Goal: Transaction & Acquisition: Purchase product/service

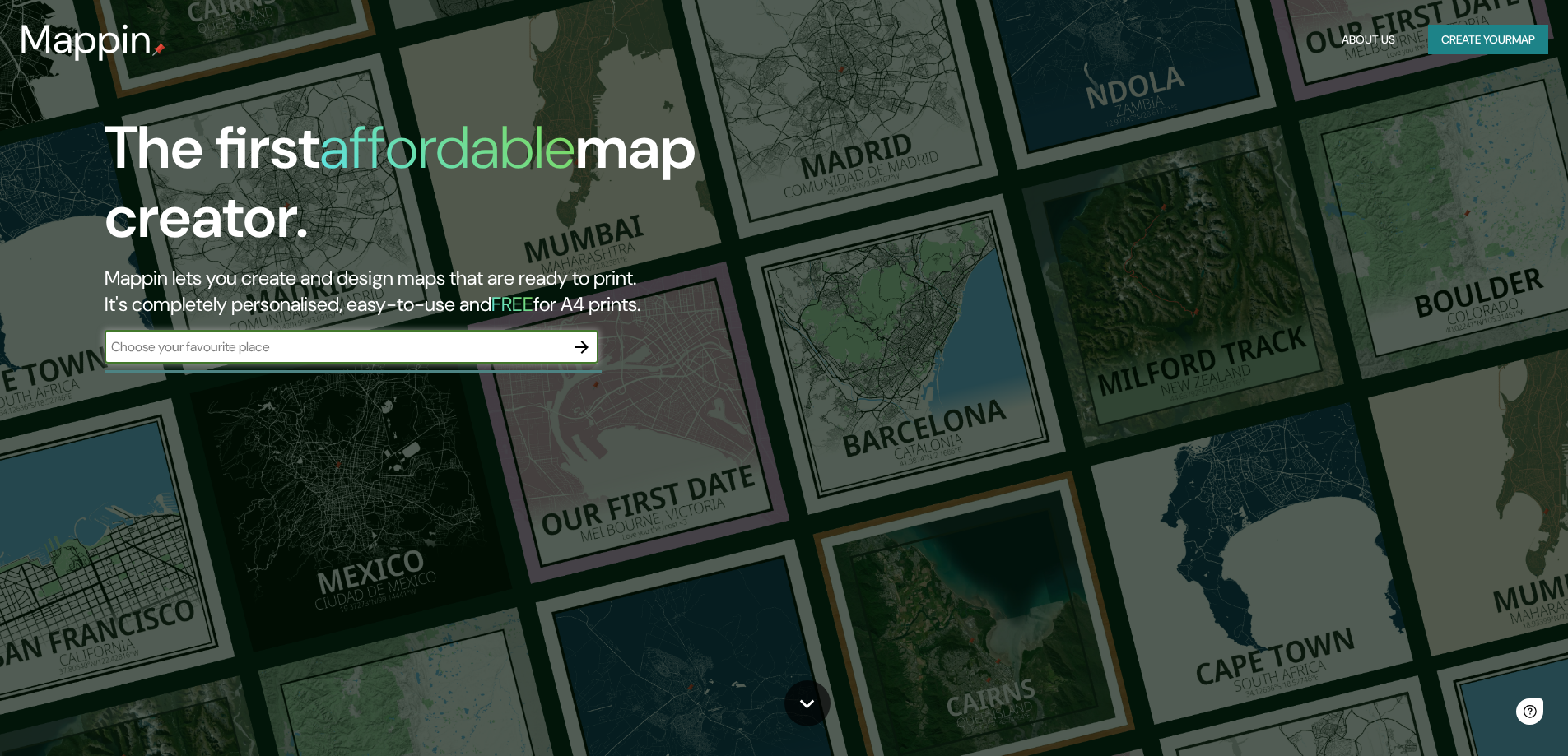
click at [315, 347] on input "text" at bounding box center [335, 347] width 461 height 19
type input "mazan france"
click at [580, 351] on icon "button" at bounding box center [582, 347] width 19 height 19
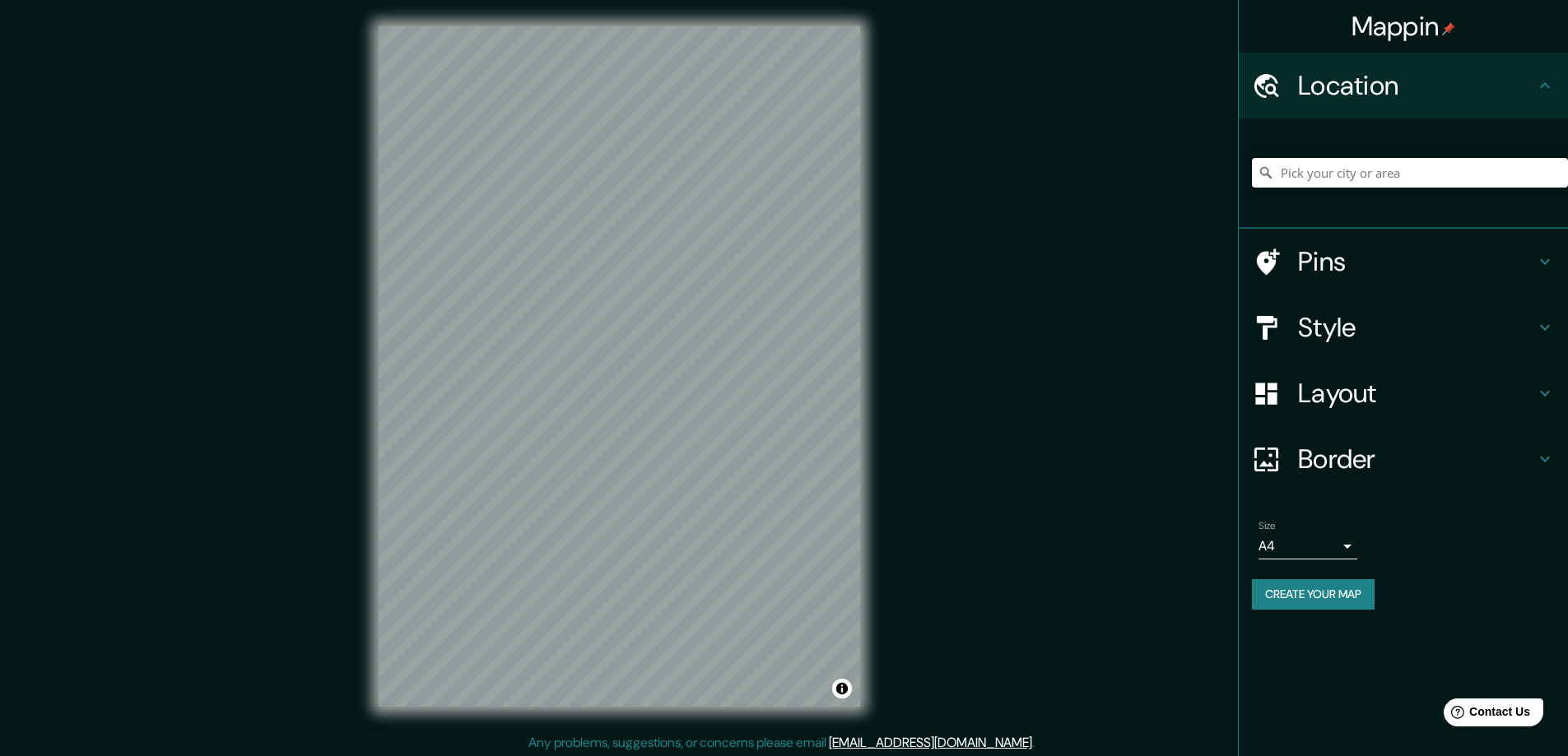
click at [1370, 173] on input "Pick your city or area" at bounding box center [1410, 172] width 316 height 30
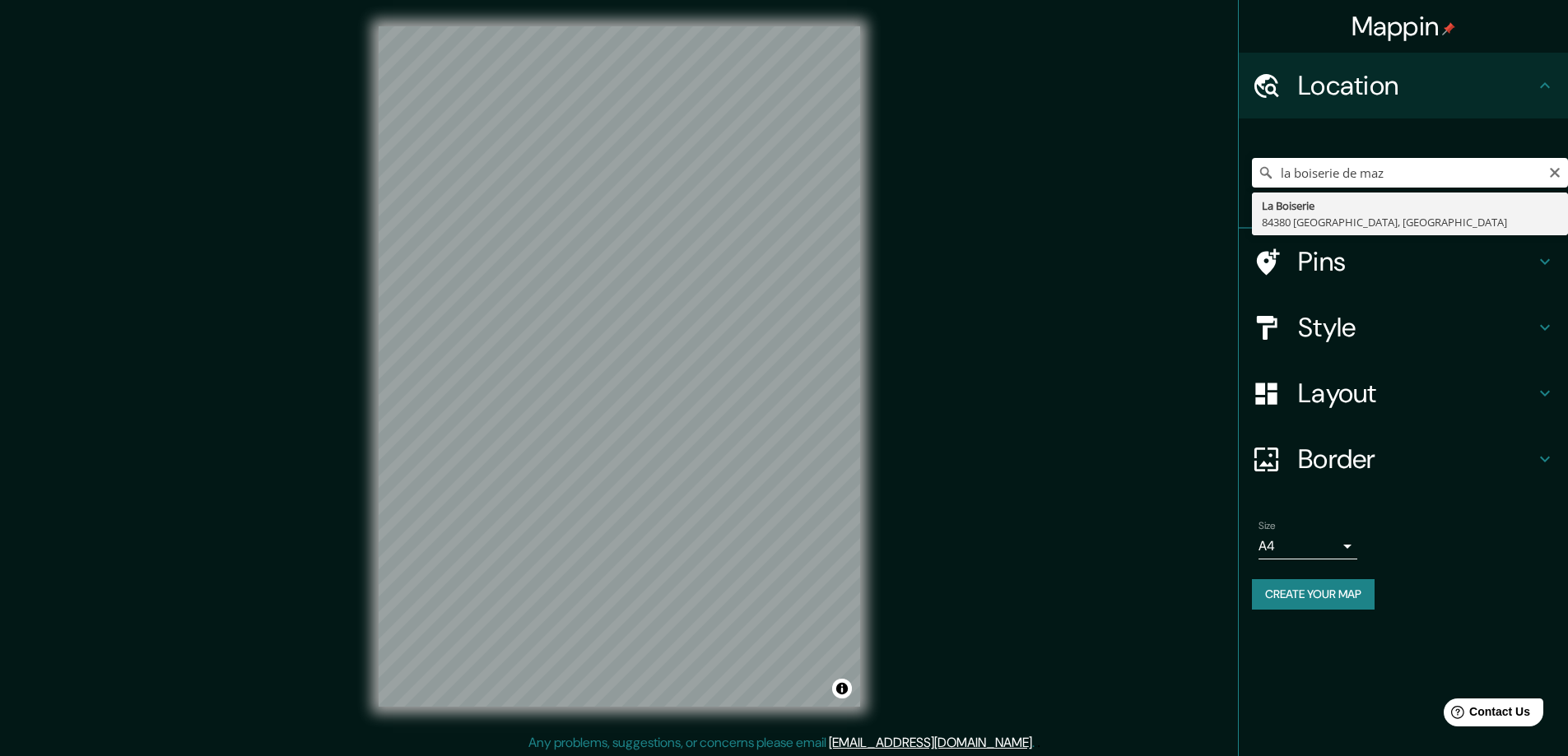
type input "[GEOGRAPHIC_DATA], [GEOGRAPHIC_DATA], [GEOGRAPHIC_DATA]"
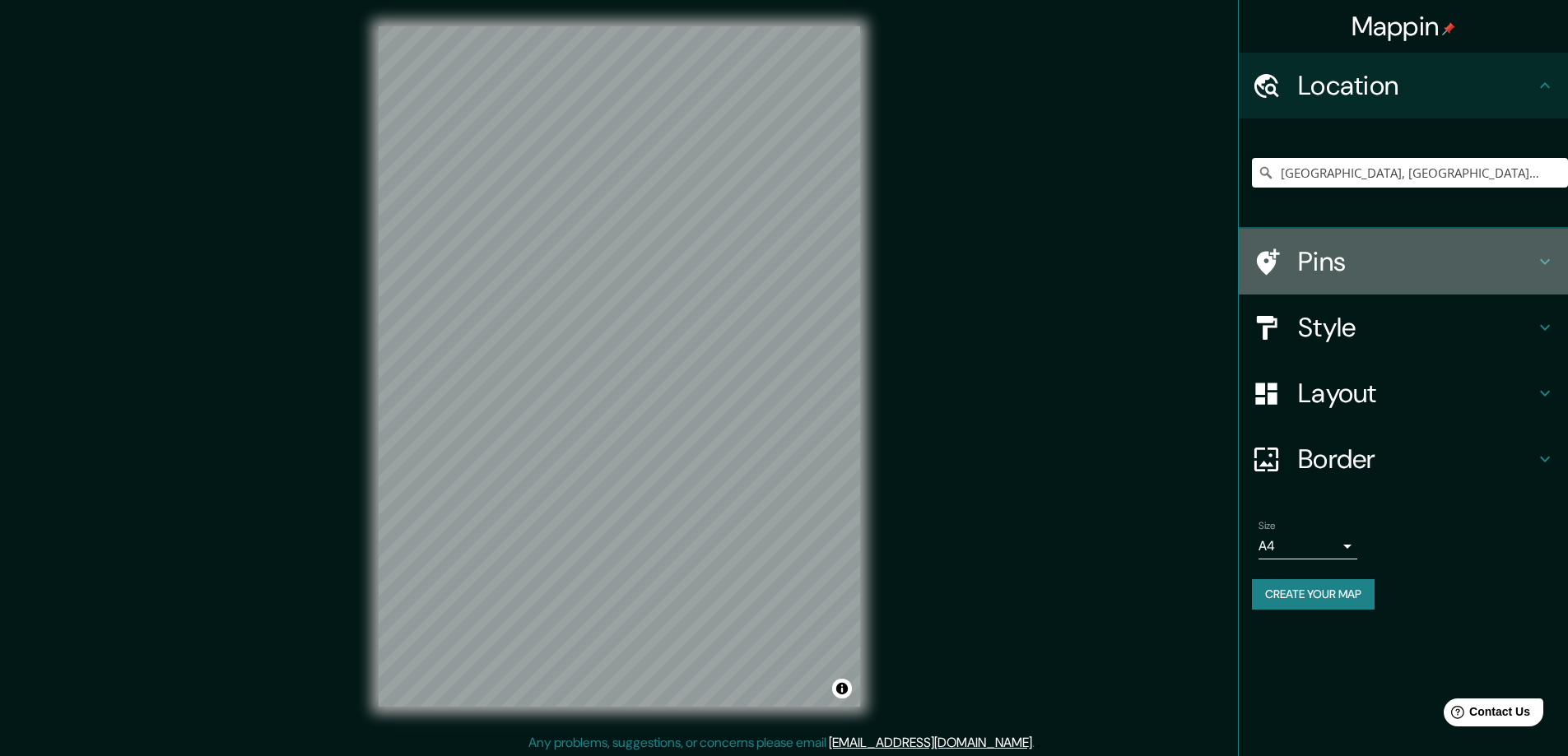
click at [1399, 260] on h4 "Pins" at bounding box center [1416, 261] width 237 height 33
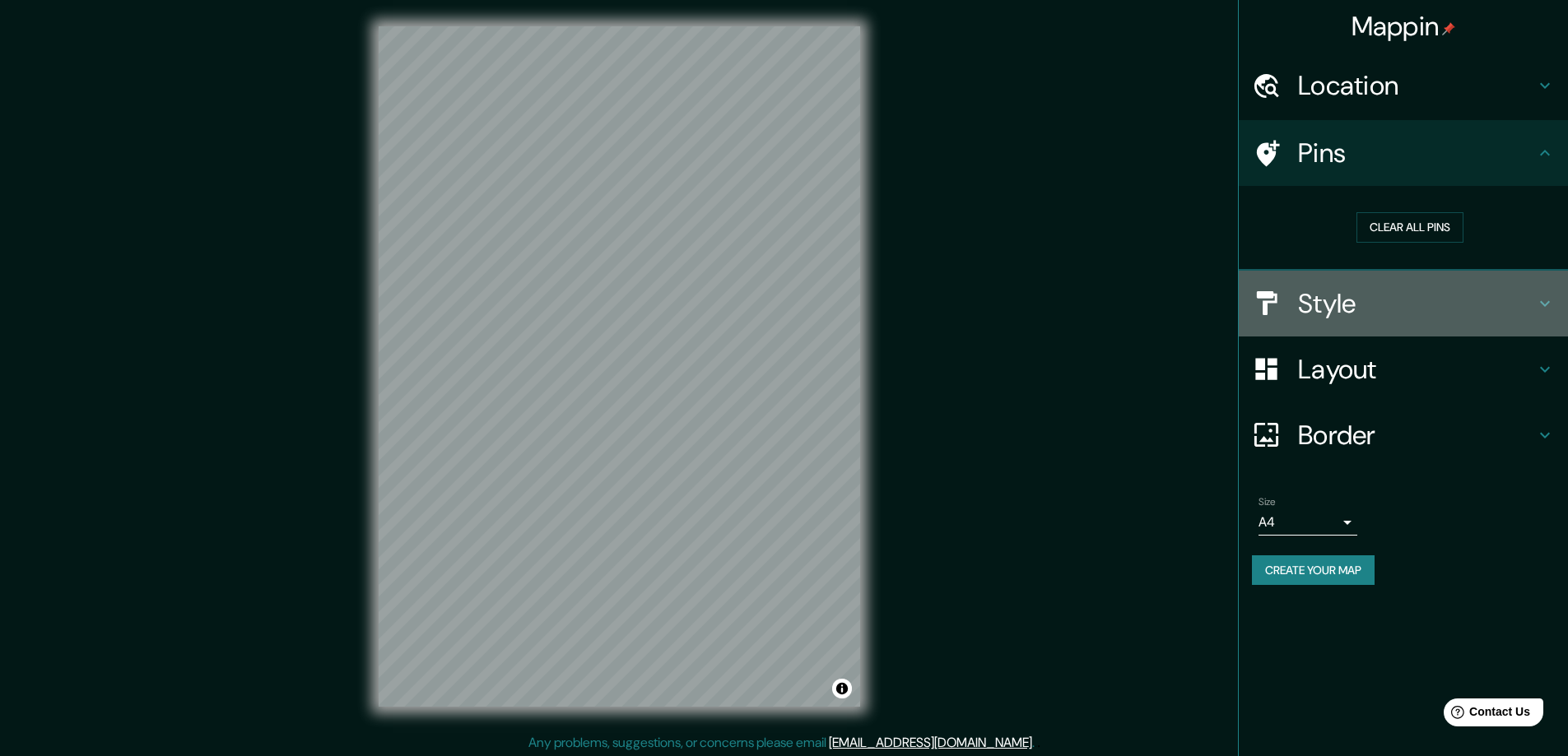
click at [1405, 301] on h4 "Style" at bounding box center [1416, 304] width 237 height 33
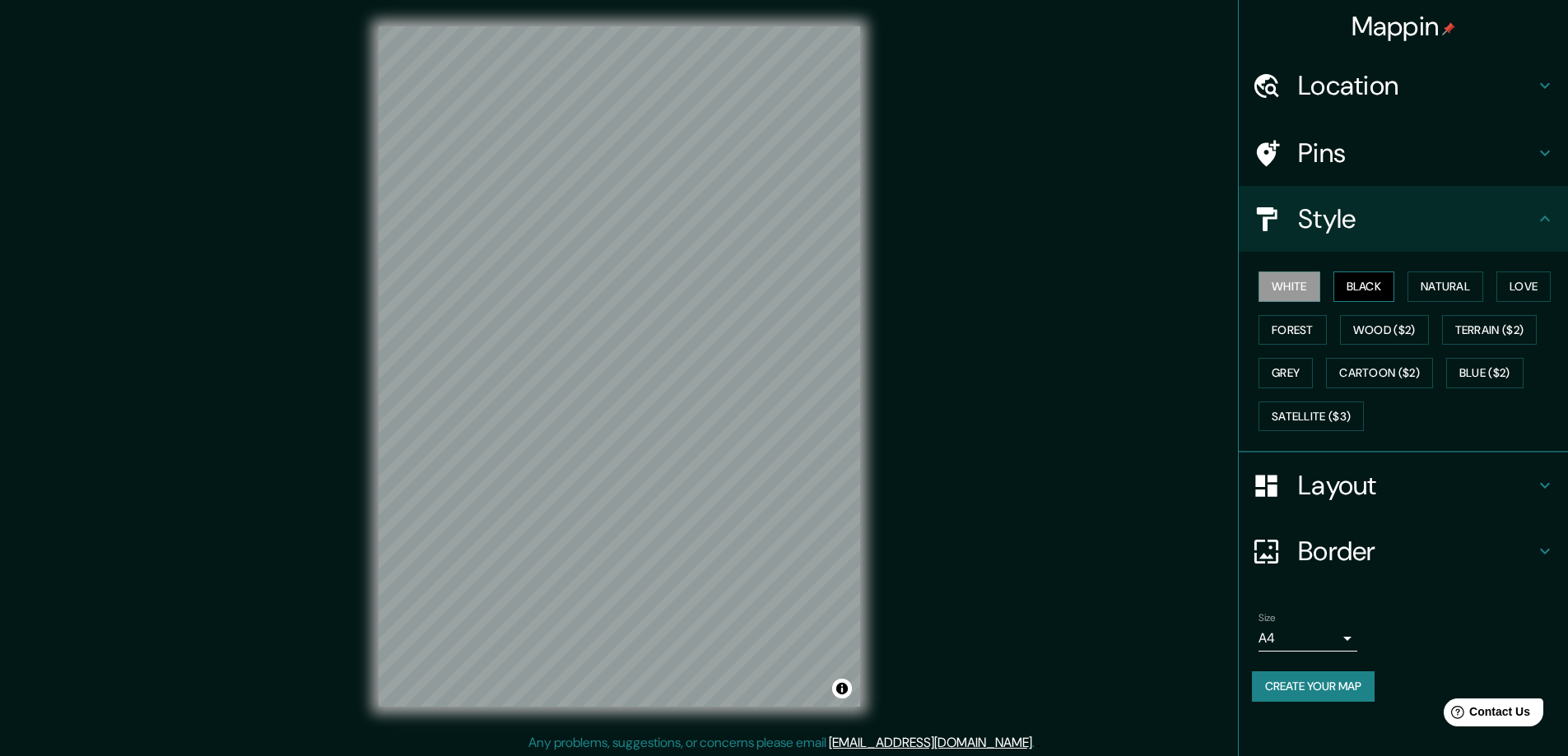
click at [1371, 296] on button "Black" at bounding box center [1365, 286] width 62 height 30
click at [1448, 289] on button "Natural" at bounding box center [1445, 286] width 76 height 30
click at [1287, 372] on button "Grey" at bounding box center [1285, 373] width 54 height 30
click at [1337, 415] on button "Satellite ($3)" at bounding box center [1310, 416] width 106 height 30
click at [1374, 377] on button "Cartoon ($2)" at bounding box center [1379, 373] width 107 height 30
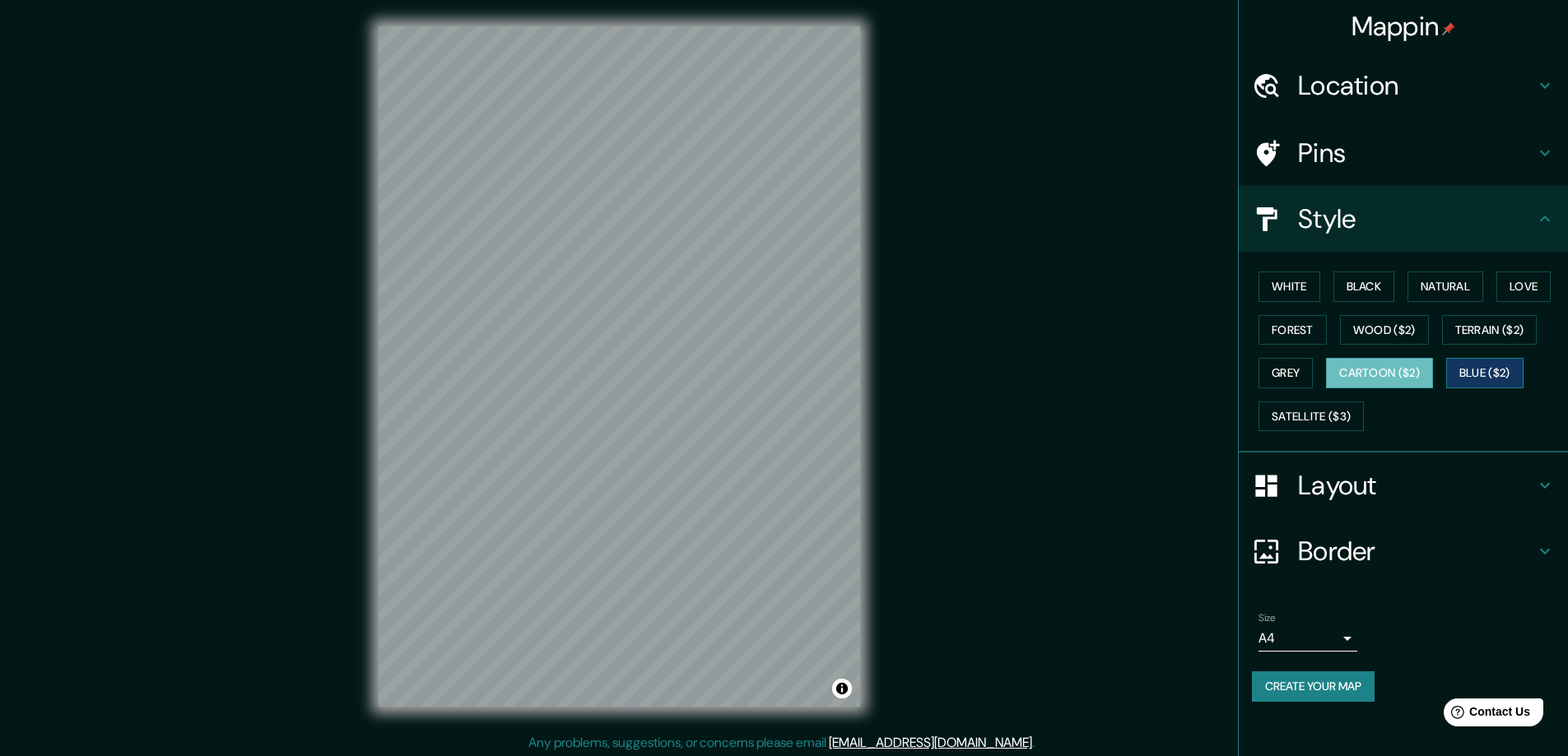
click at [1485, 372] on button "Blue ($2)" at bounding box center [1485, 373] width 77 height 30
click at [1493, 335] on button "Terrain ($2)" at bounding box center [1490, 329] width 96 height 30
drag, startPoint x: 1522, startPoint y: 285, endPoint x: 1499, endPoint y: 297, distance: 25.9
click at [1521, 286] on button "Love" at bounding box center [1523, 286] width 54 height 30
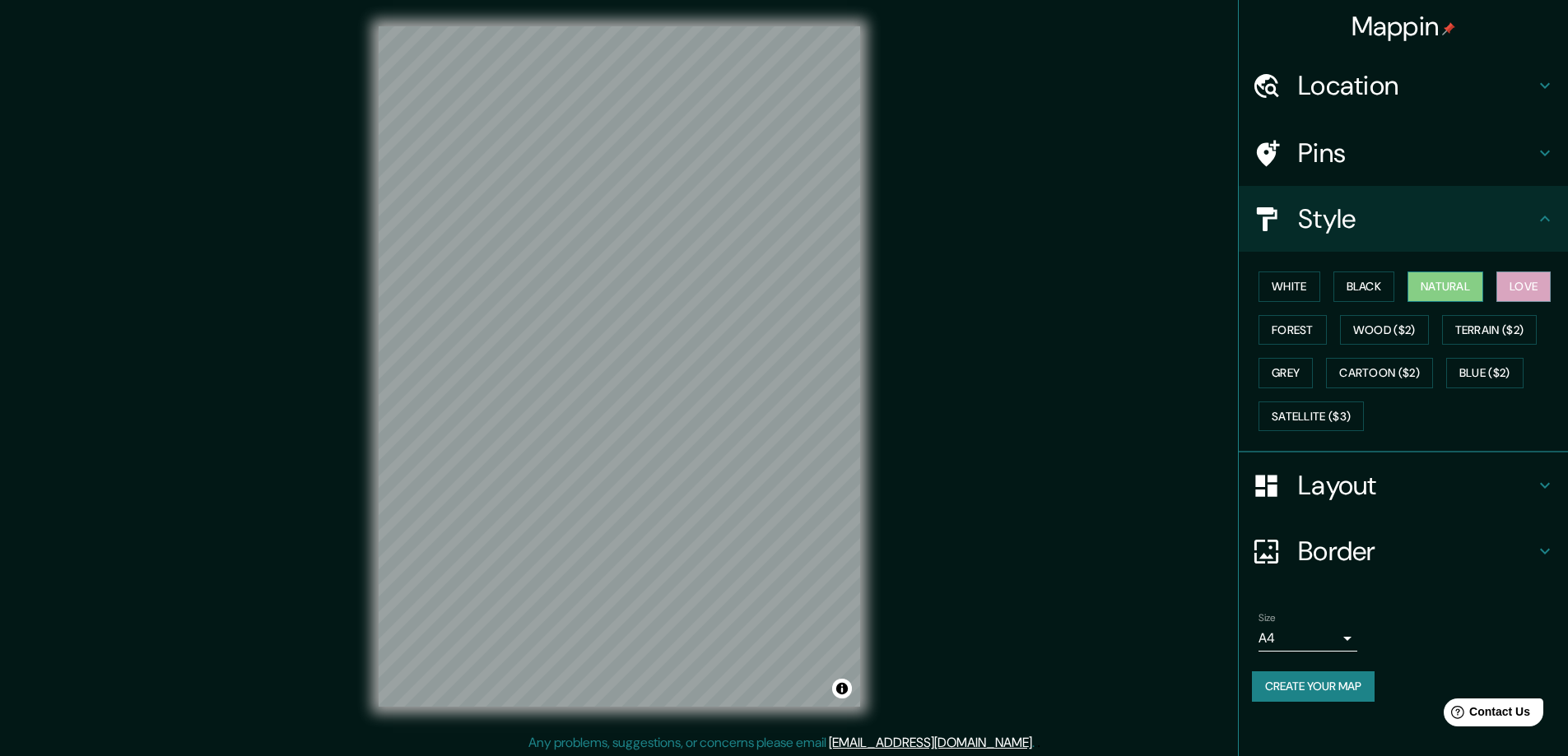
click at [1446, 290] on button "Natural" at bounding box center [1445, 286] width 76 height 30
click at [1383, 84] on h4 "Location" at bounding box center [1416, 85] width 237 height 33
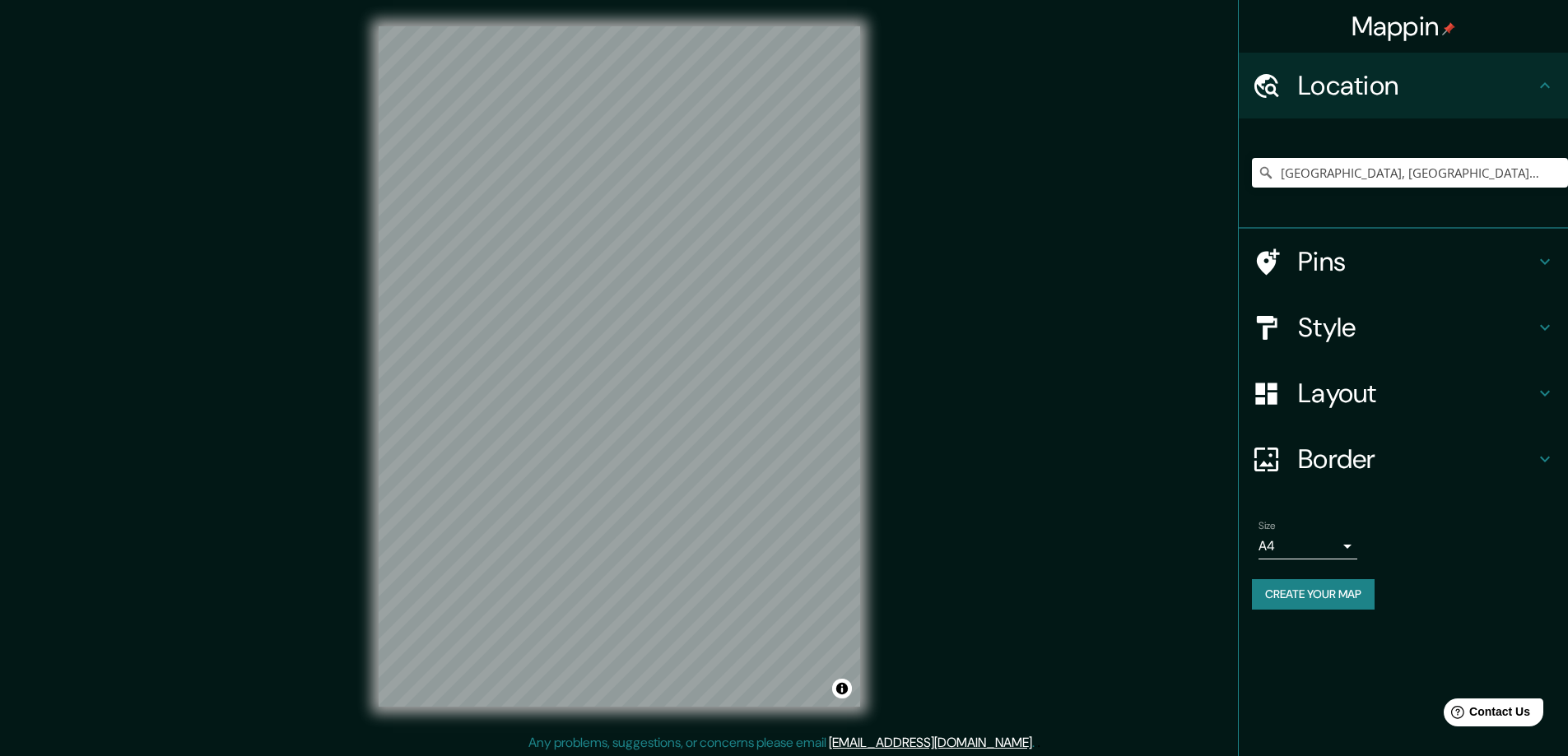
click at [1428, 269] on h4 "Pins" at bounding box center [1416, 261] width 237 height 33
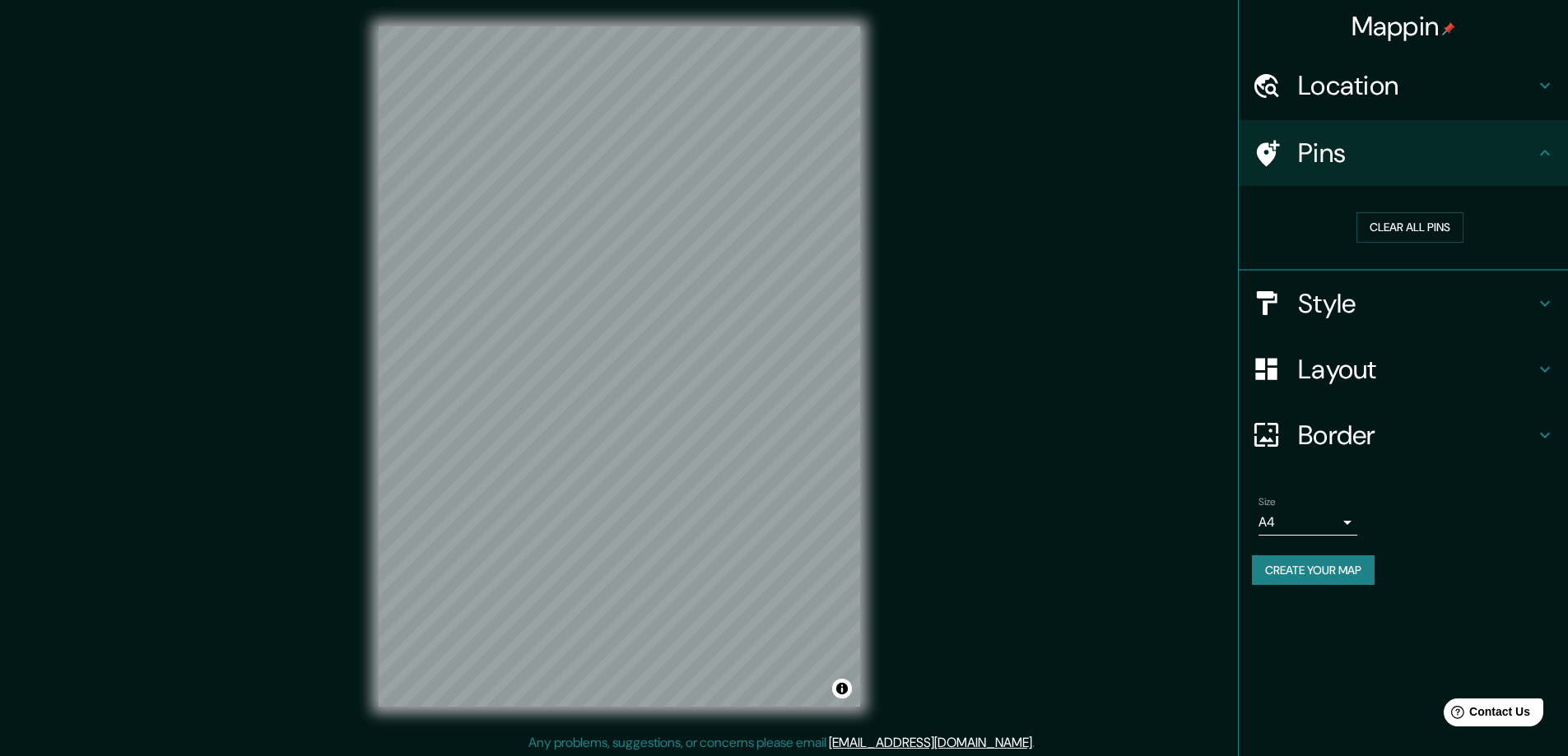
click at [1422, 433] on h4 "Border" at bounding box center [1416, 436] width 237 height 33
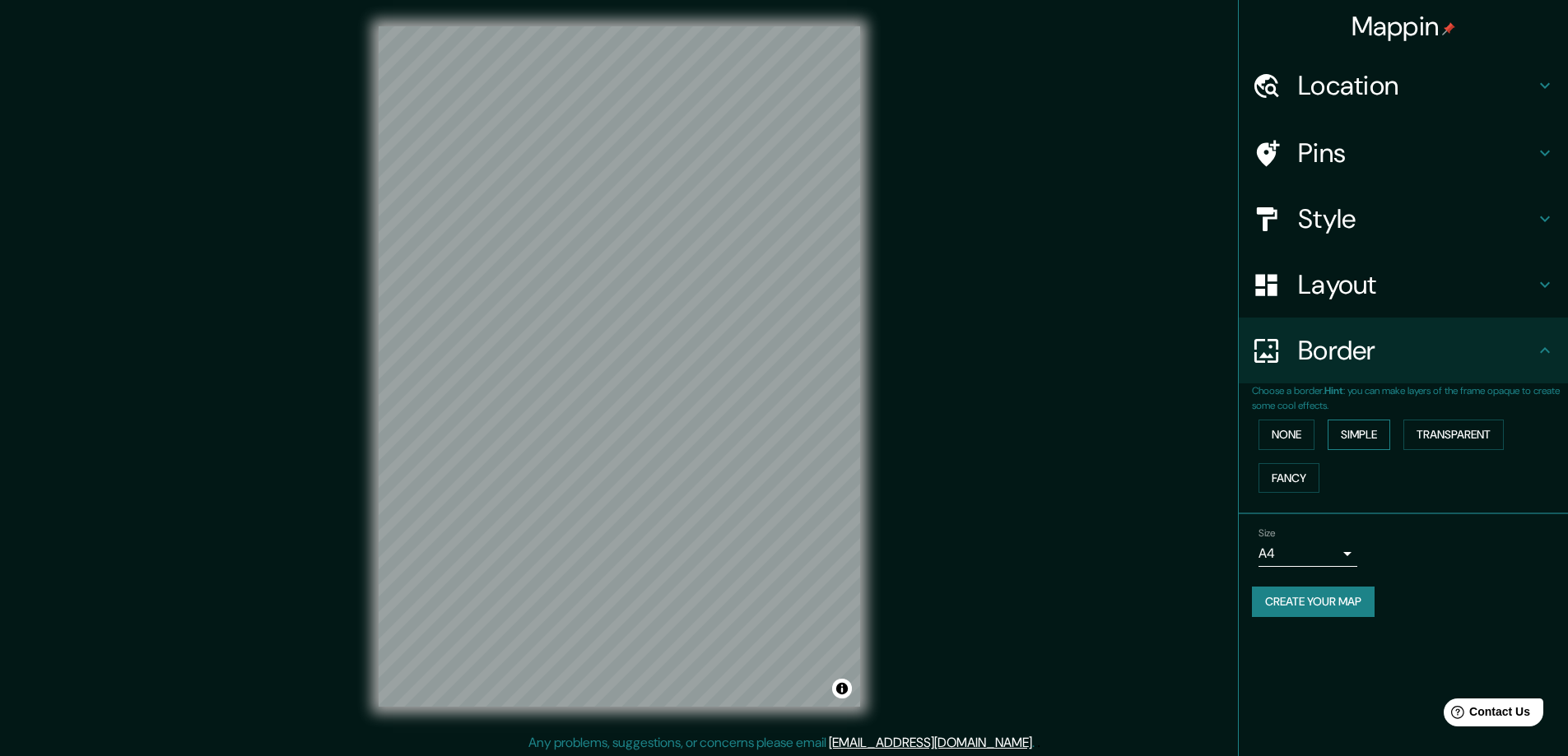
click at [1374, 436] on button "Simple" at bounding box center [1359, 434] width 63 height 30
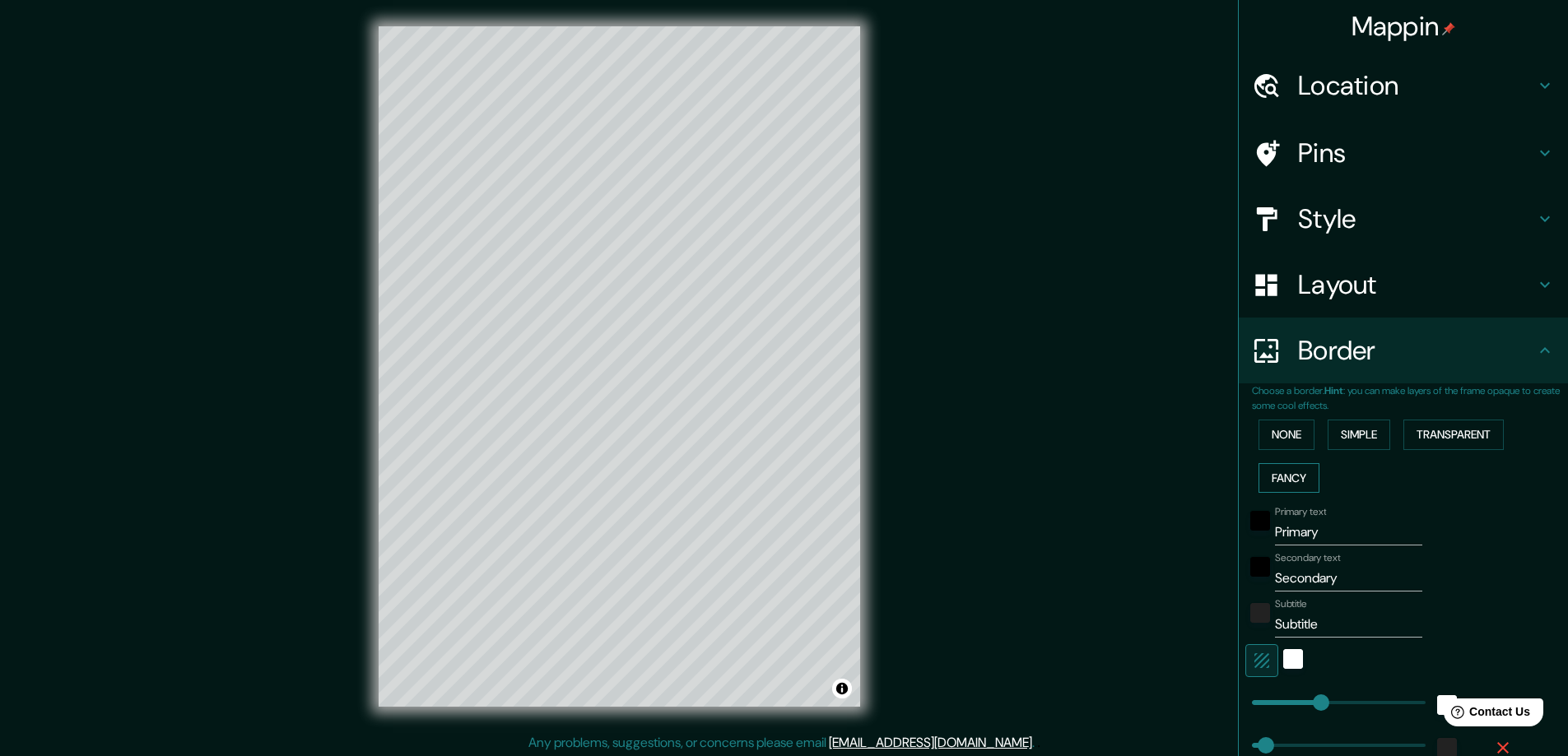
click at [1282, 482] on button "Fancy" at bounding box center [1288, 477] width 61 height 30
click at [1437, 434] on button "Transparent" at bounding box center [1454, 434] width 101 height 30
click at [1328, 424] on button "Simple" at bounding box center [1359, 434] width 63 height 30
click at [1281, 434] on button "None" at bounding box center [1286, 434] width 56 height 30
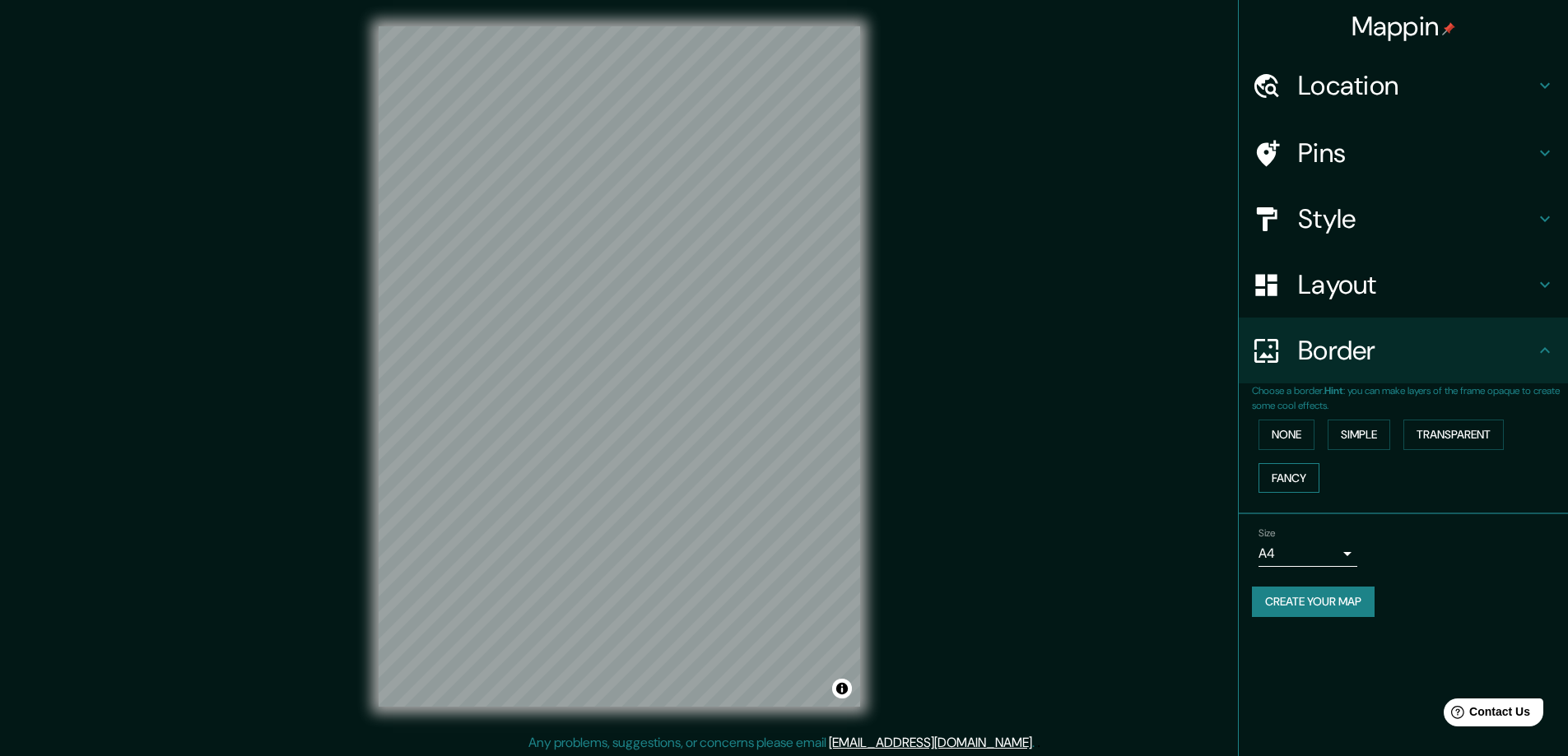
click at [1279, 476] on button "Fancy" at bounding box center [1288, 477] width 61 height 30
